Goal: Task Accomplishment & Management: Manage account settings

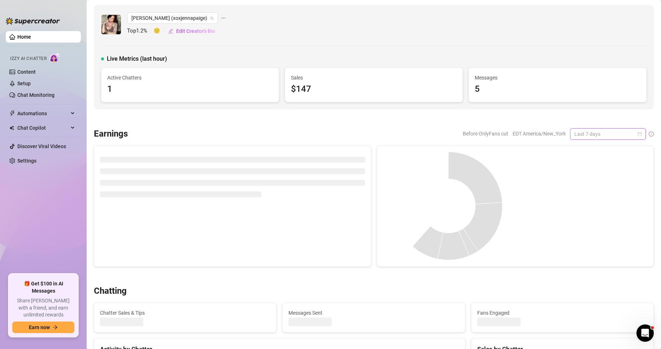
click at [611, 135] on span "Last 7 days" at bounding box center [608, 134] width 67 height 11
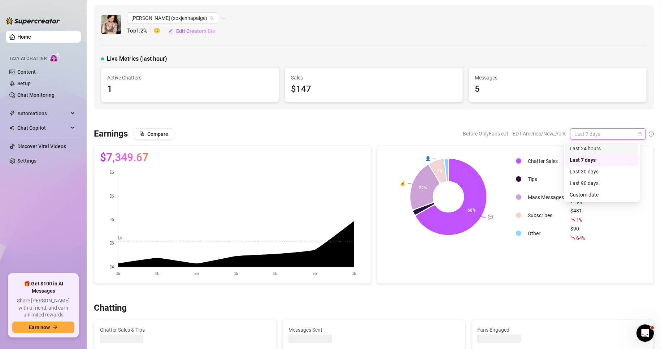
click at [598, 148] on div "Last 24 hours" at bounding box center [602, 148] width 64 height 8
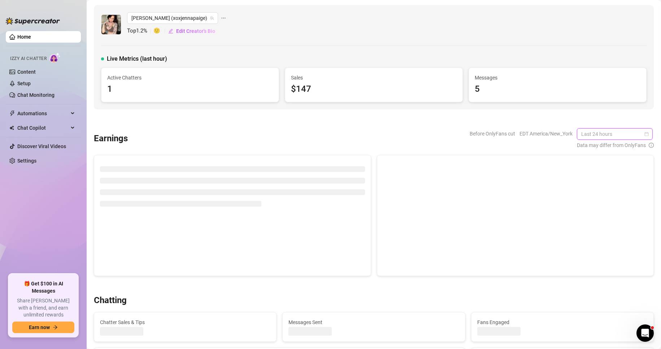
click at [610, 133] on span "Last 24 hours" at bounding box center [615, 134] width 67 height 11
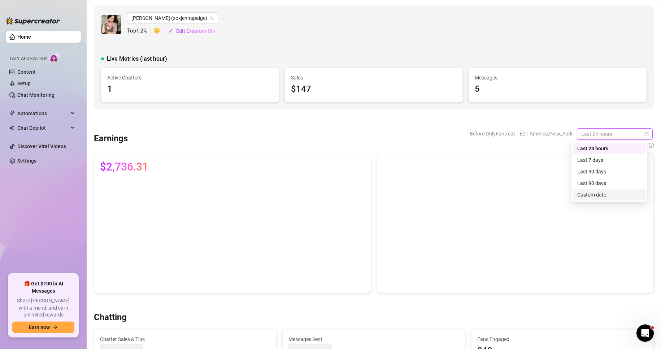
click at [597, 192] on div "Custom date" at bounding box center [610, 195] width 64 height 8
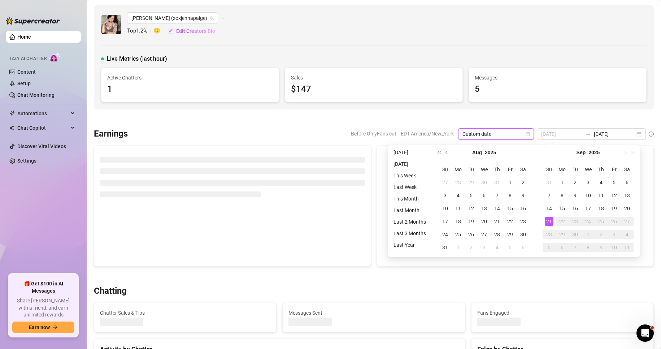
type input "[DATE]"
click at [548, 224] on div "21" at bounding box center [549, 221] width 9 height 9
type input "[DATE]"
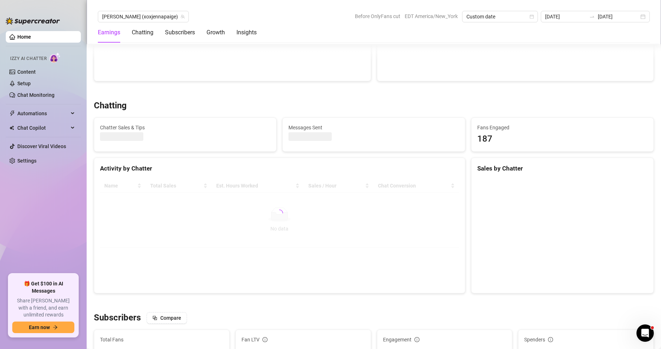
scroll to position [205, 0]
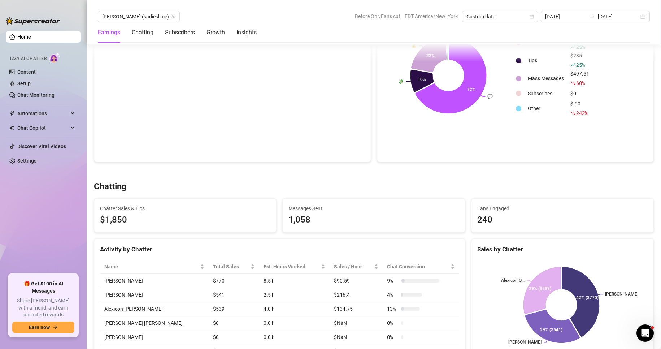
scroll to position [121, 0]
click at [172, 18] on icon "team" at bounding box center [174, 16] width 4 height 4
click at [129, 18] on span "[PERSON_NAME] (sadieslime)" at bounding box center [138, 16] width 73 height 11
click at [244, 184] on div "Chatting" at bounding box center [374, 187] width 560 height 12
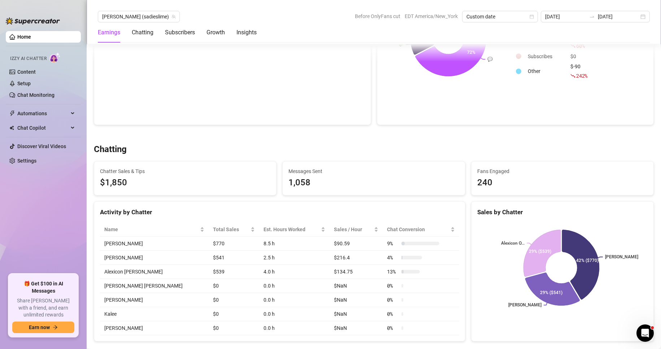
scroll to position [159, 0]
click at [498, 131] on div at bounding box center [374, 133] width 560 height 7
click at [469, 137] on div at bounding box center [374, 133] width 560 height 7
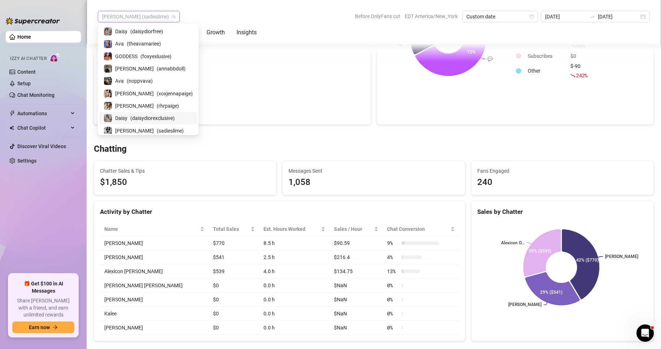
click at [125, 16] on span "[PERSON_NAME] (sadieslime)" at bounding box center [138, 16] width 73 height 11
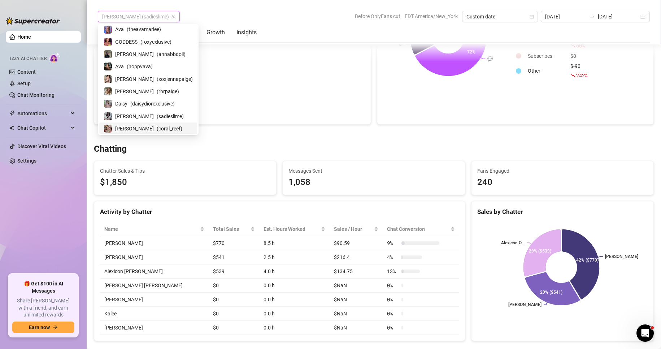
click at [157, 125] on span "( coral_reef )" at bounding box center [170, 129] width 26 height 8
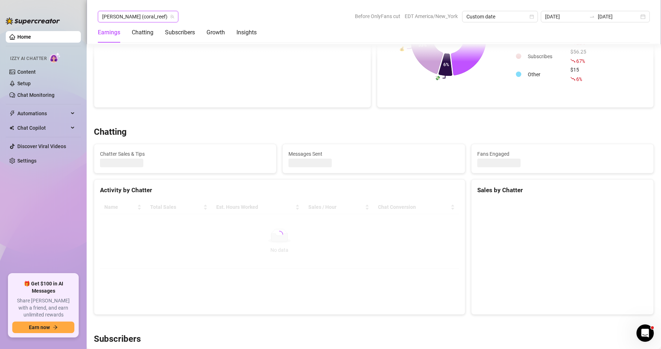
scroll to position [164, 0]
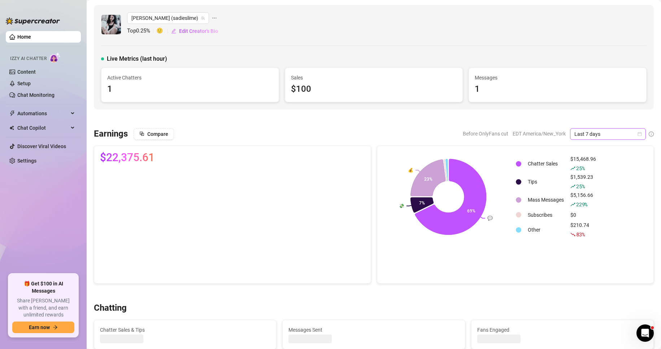
click at [638, 135] on icon "calendar" at bounding box center [640, 134] width 4 height 4
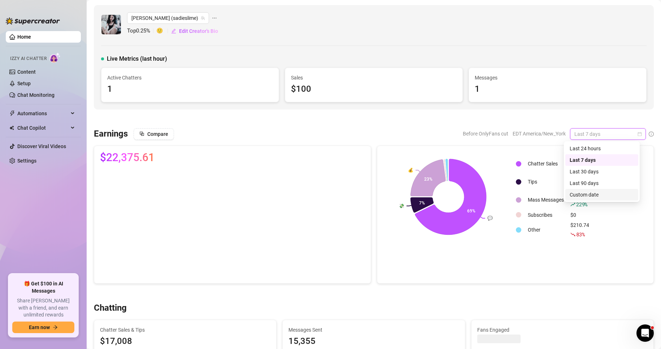
click at [584, 193] on div "Custom date" at bounding box center [602, 195] width 64 height 8
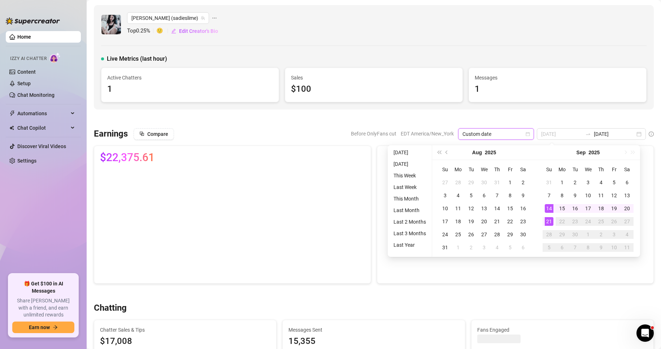
type input "[DATE]"
click at [550, 224] on div "21" at bounding box center [549, 221] width 9 height 9
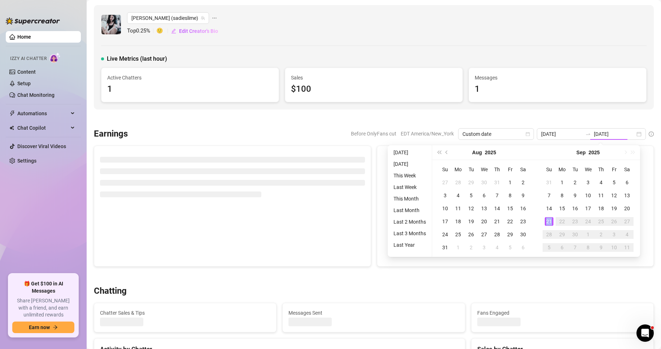
type input "[DATE]"
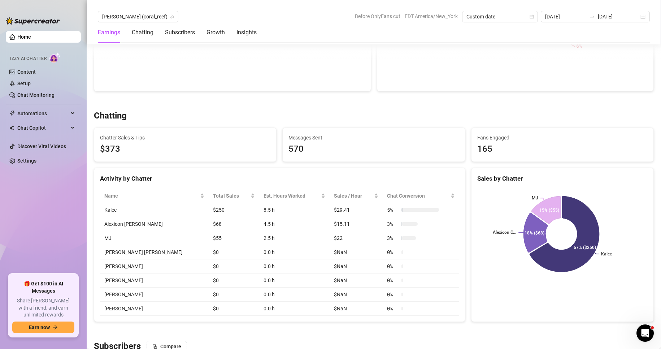
scroll to position [192, 0]
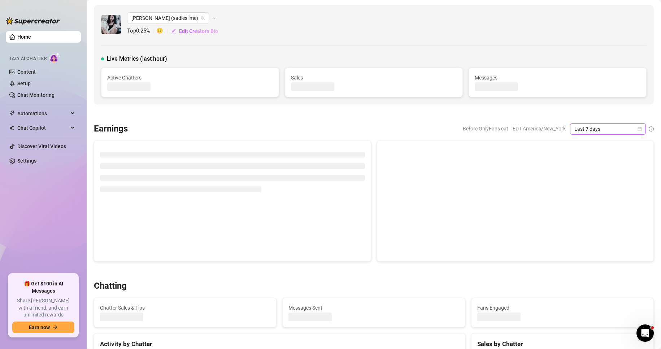
click at [638, 127] on icon "calendar" at bounding box center [640, 129] width 4 height 4
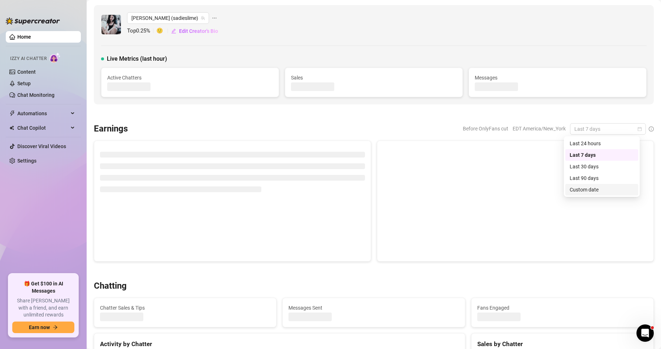
click at [595, 186] on div "Custom date" at bounding box center [602, 190] width 64 height 8
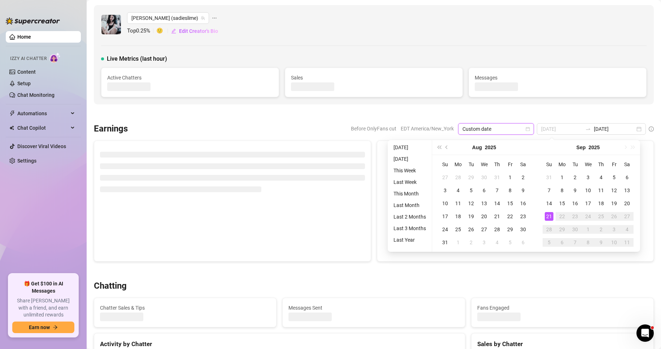
type input "[DATE]"
click at [546, 214] on div "21" at bounding box center [549, 216] width 9 height 9
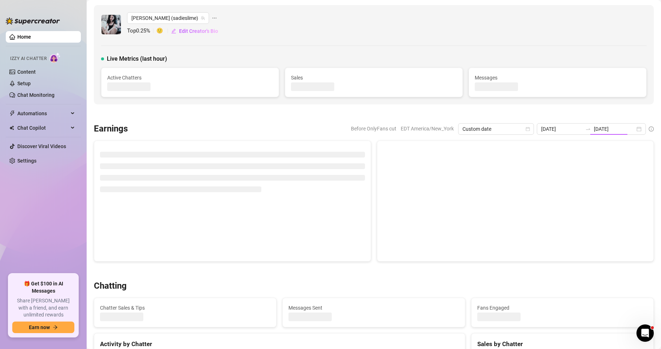
type input "[DATE]"
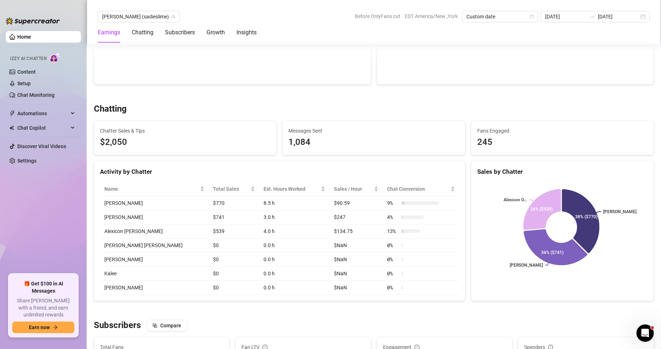
scroll to position [199, 0]
click at [137, 18] on span "[PERSON_NAME] (sadieslime)" at bounding box center [138, 16] width 73 height 11
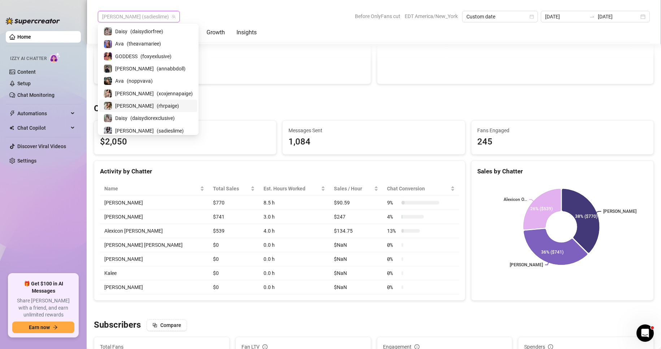
scroll to position [14, 0]
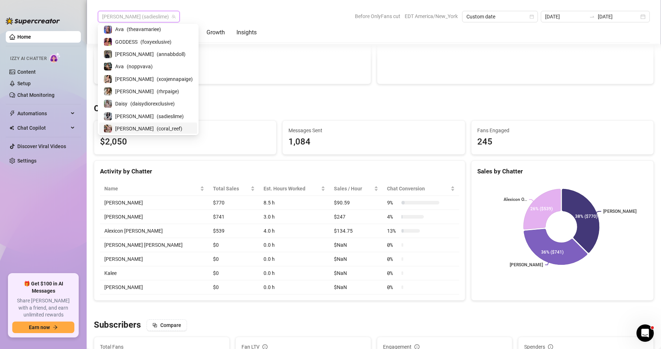
click at [157, 127] on span "( coral_reef )" at bounding box center [170, 129] width 26 height 8
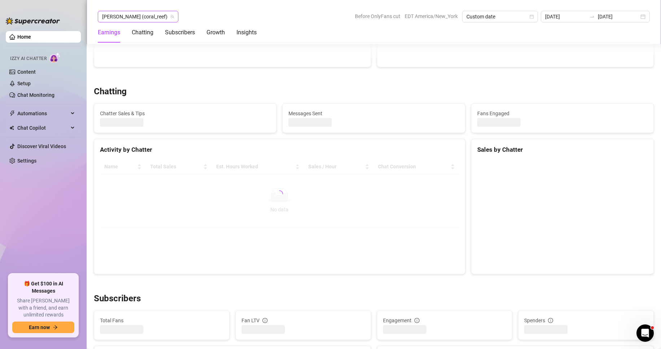
scroll to position [204, 0]
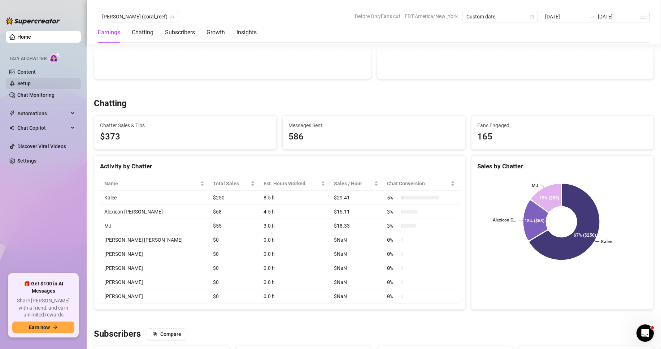
click at [30, 86] on link "Setup" at bounding box center [23, 84] width 13 height 6
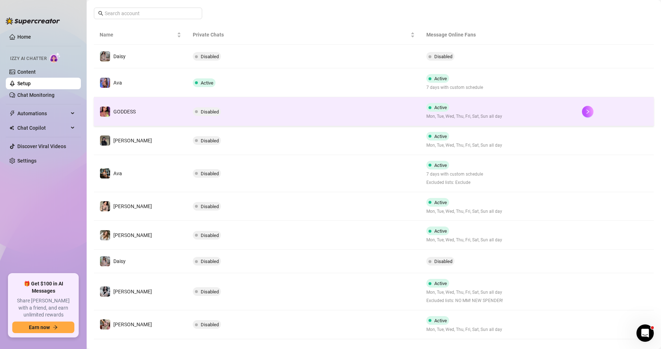
scroll to position [125, 0]
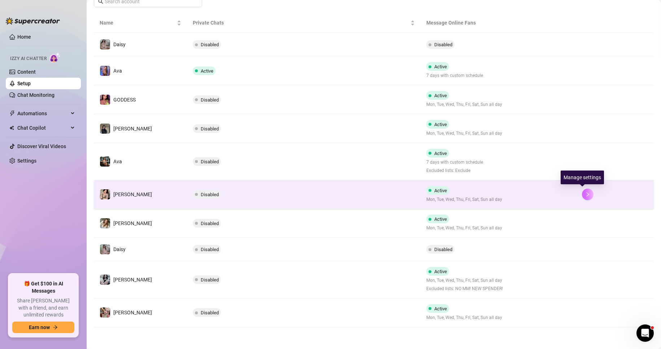
click at [585, 193] on icon "right" at bounding box center [587, 194] width 5 height 5
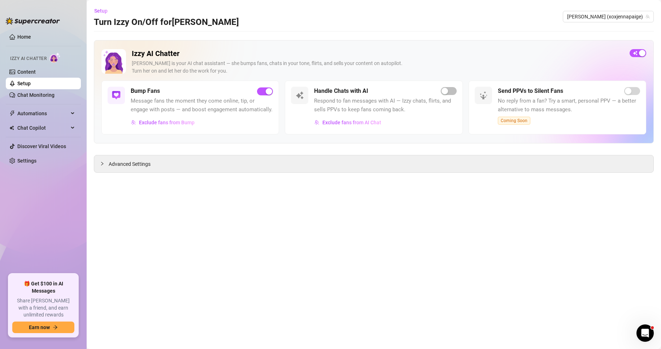
click at [31, 83] on link "Setup" at bounding box center [23, 84] width 13 height 6
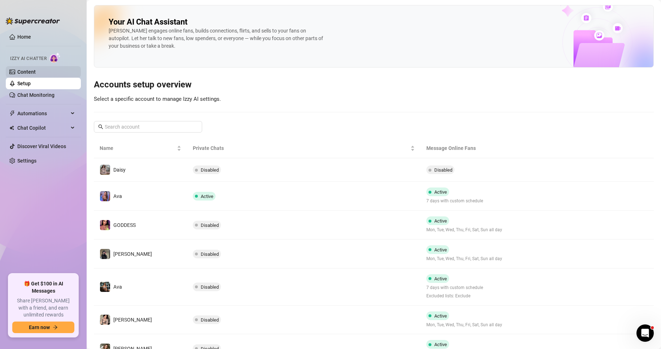
click at [36, 75] on link "Content" at bounding box center [26, 72] width 18 height 6
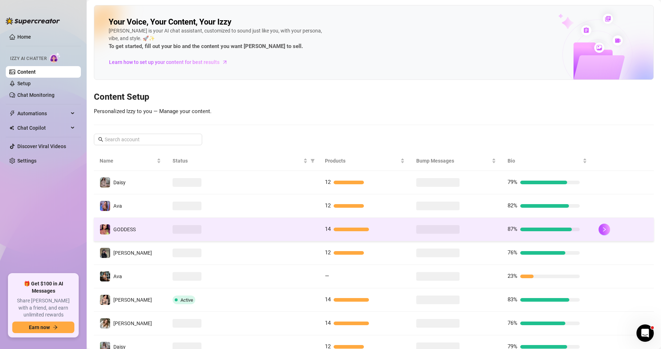
scroll to position [78, 0]
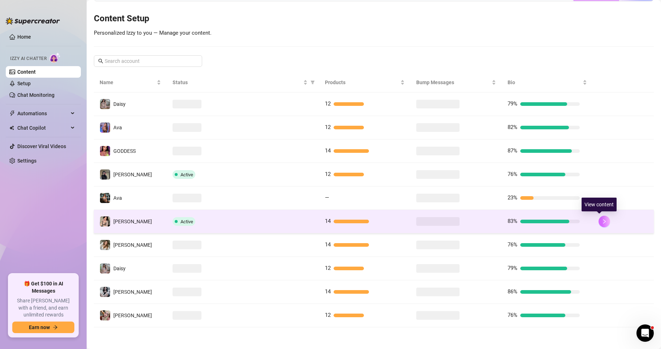
click at [604, 221] on button "button" at bounding box center [605, 222] width 12 height 12
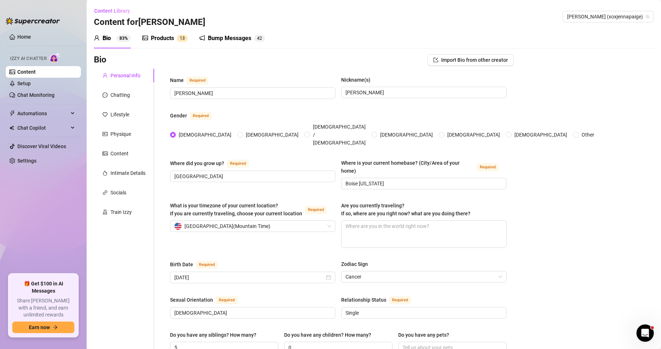
click at [167, 36] on div "Products" at bounding box center [162, 38] width 23 height 9
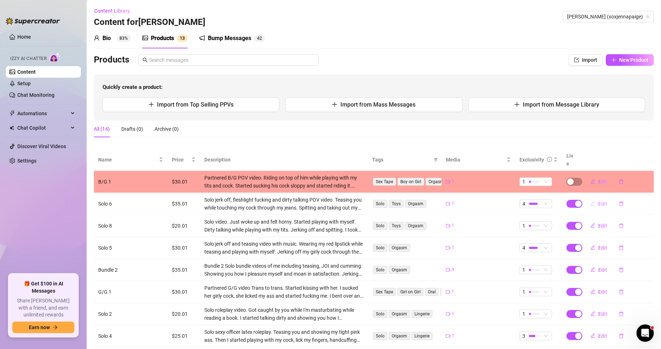
click at [598, 201] on span "Edit" at bounding box center [602, 204] width 9 height 6
type textarea "Solo jerk off, fleshlight fucking and dirty talking POV video. Teasing you whil…"
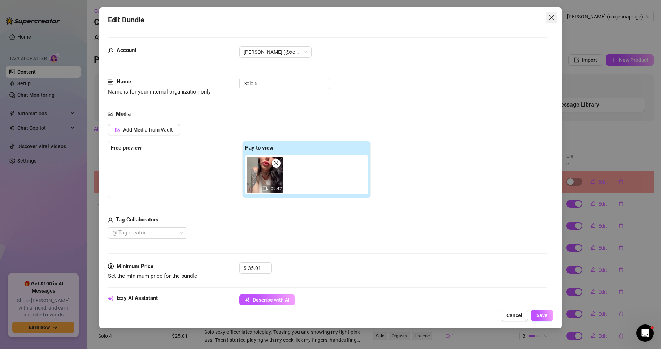
click at [552, 15] on icon "close" at bounding box center [552, 17] width 6 height 6
